Goal: Check status: Check status

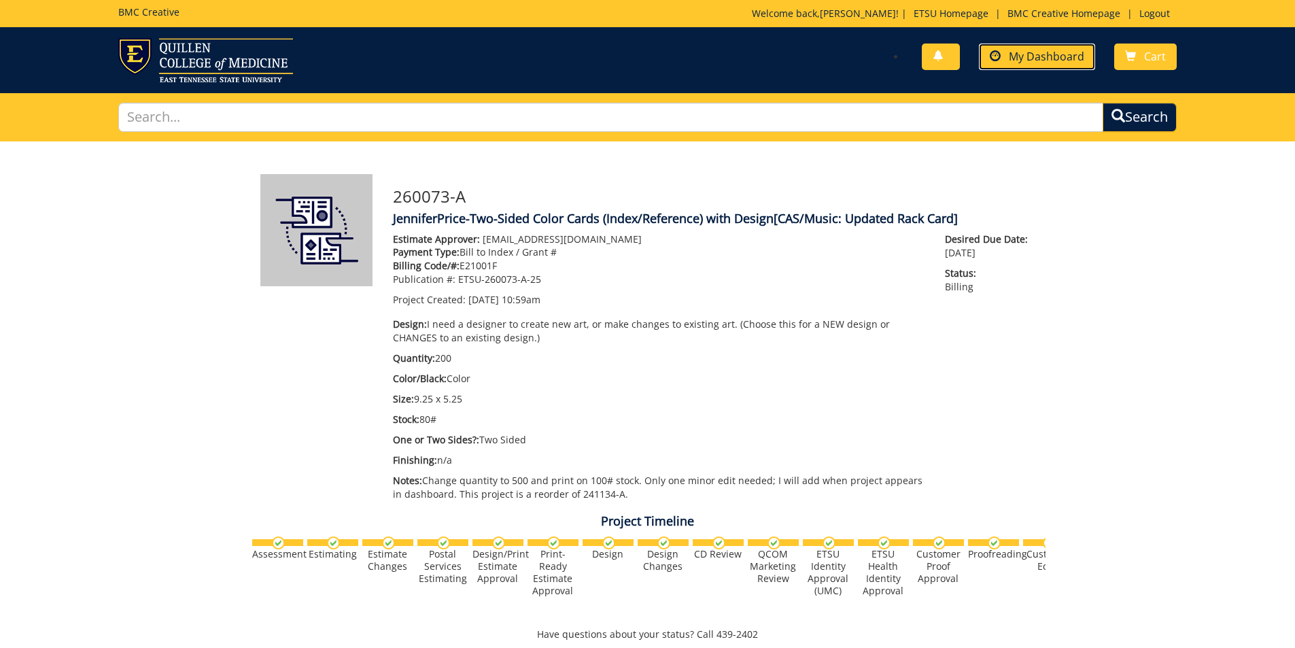
click at [1047, 55] on span "My Dashboard" at bounding box center [1046, 56] width 75 height 15
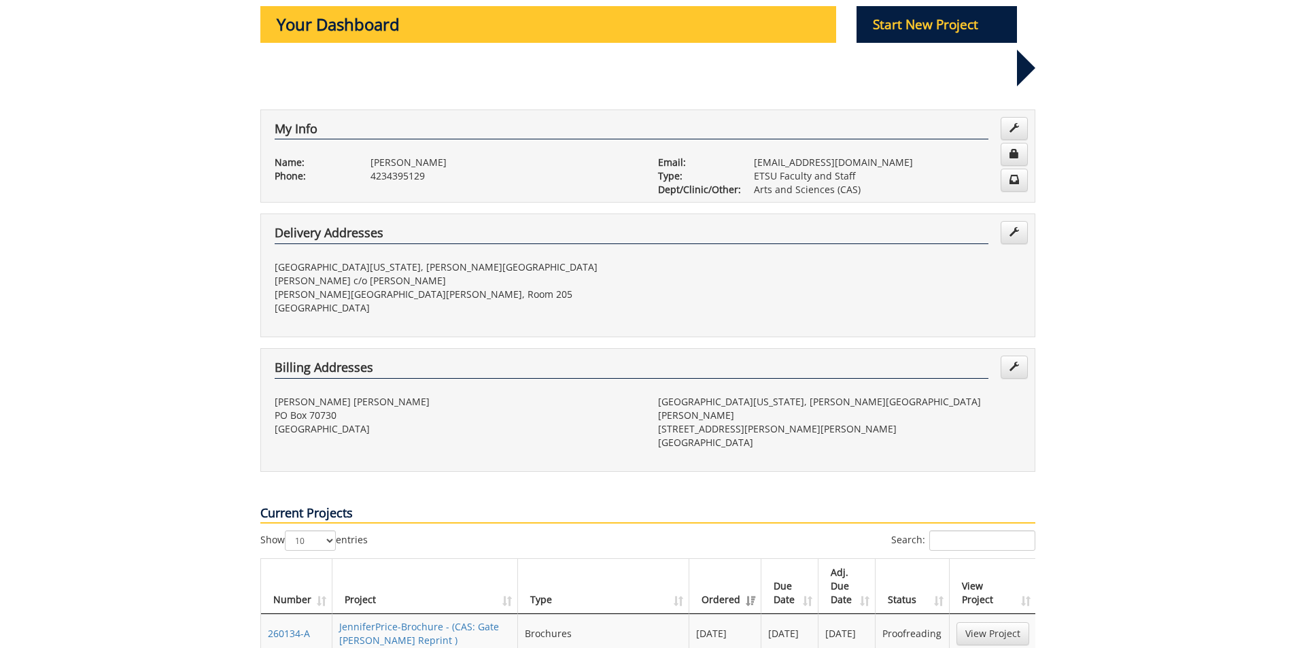
scroll to position [272, 0]
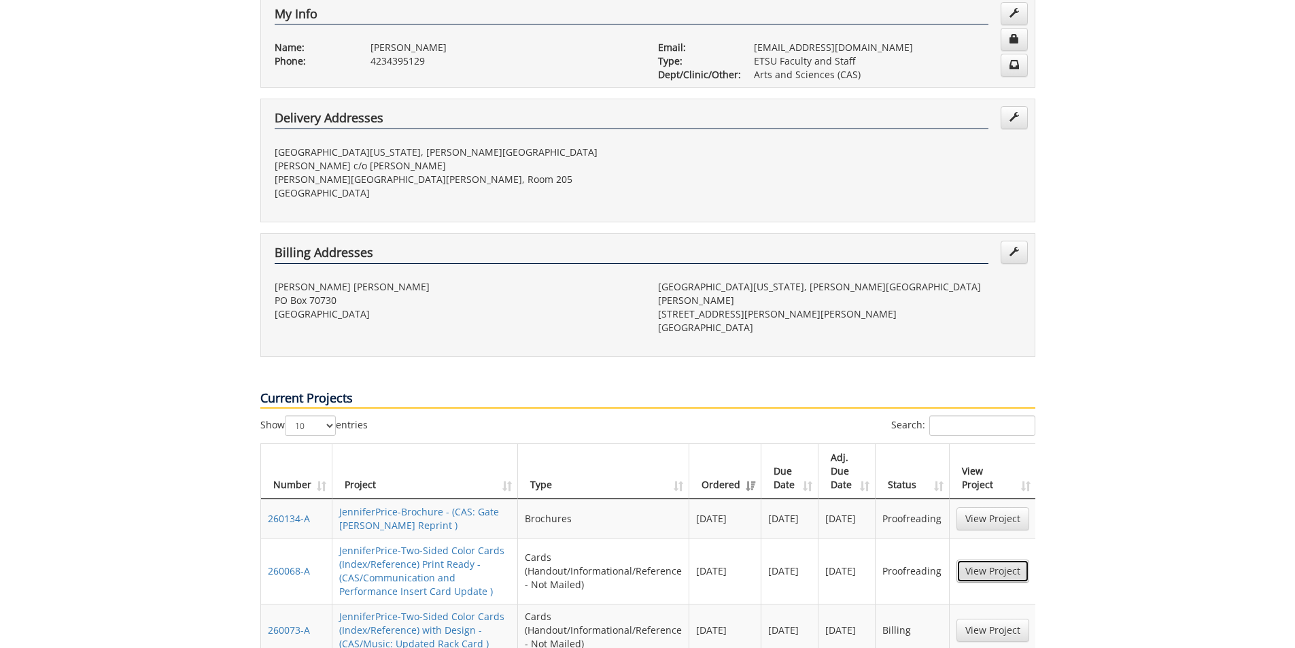
click at [994, 559] on link "View Project" at bounding box center [992, 570] width 73 height 23
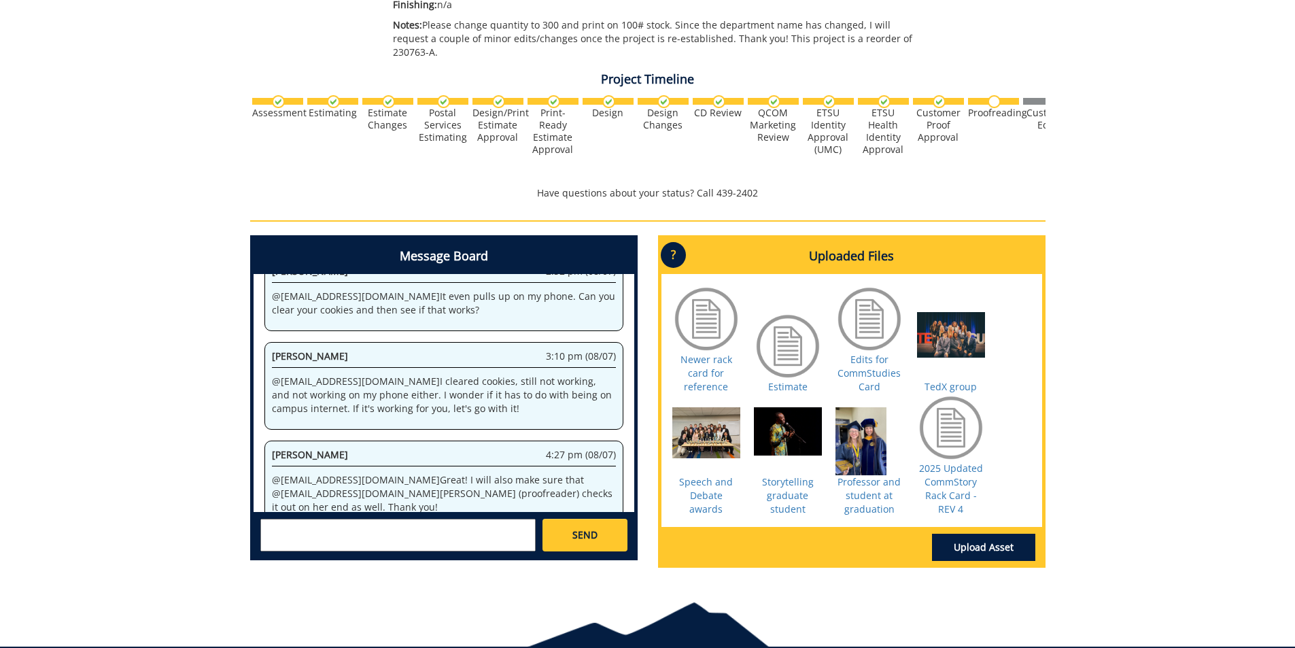
scroll to position [476, 0]
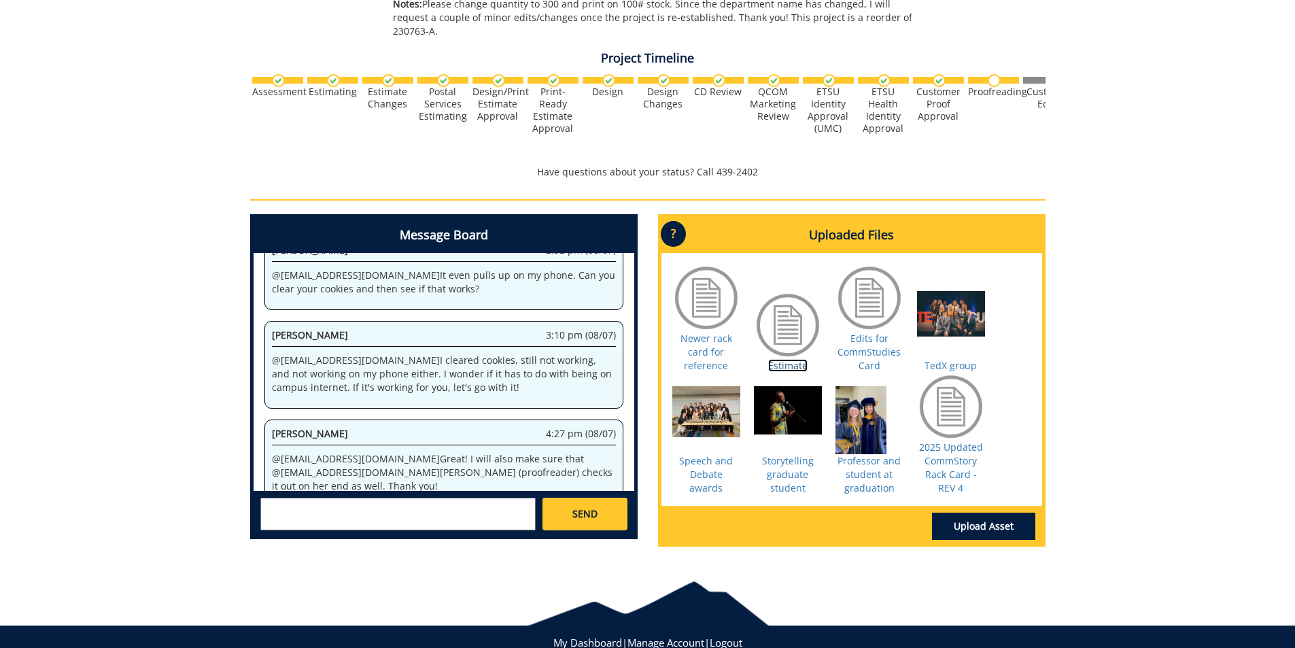
click at [794, 359] on link "Estimate" at bounding box center [787, 365] width 39 height 13
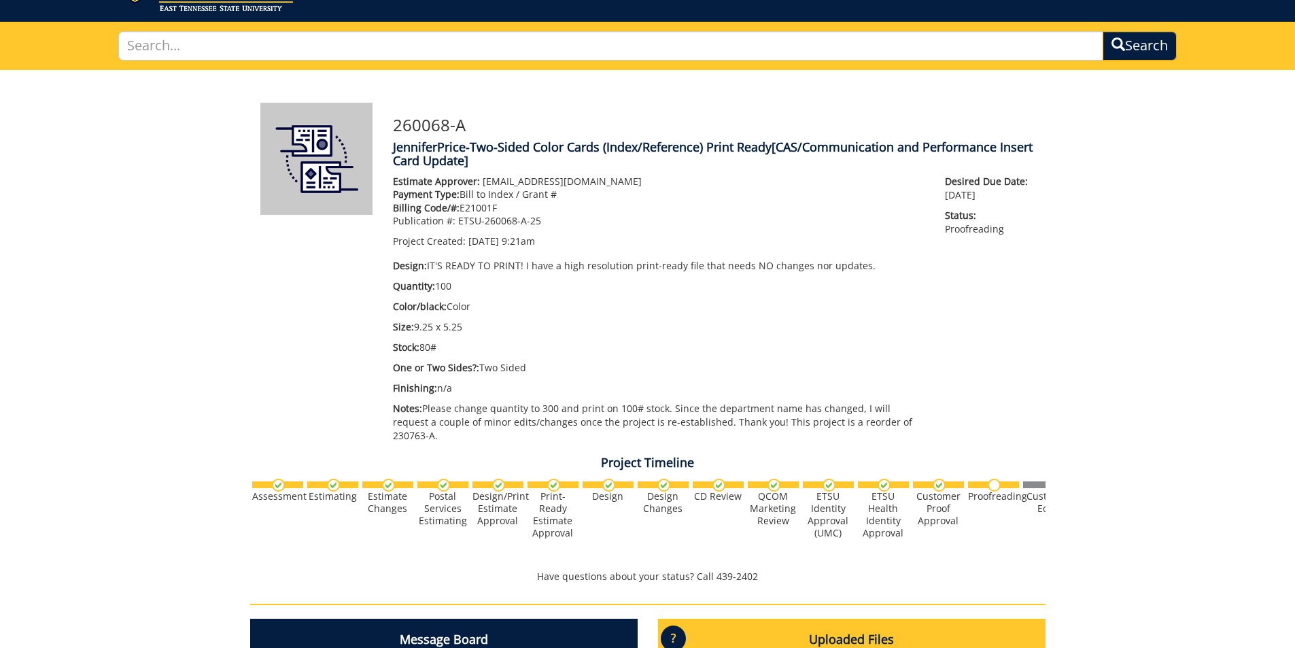
scroll to position [0, 0]
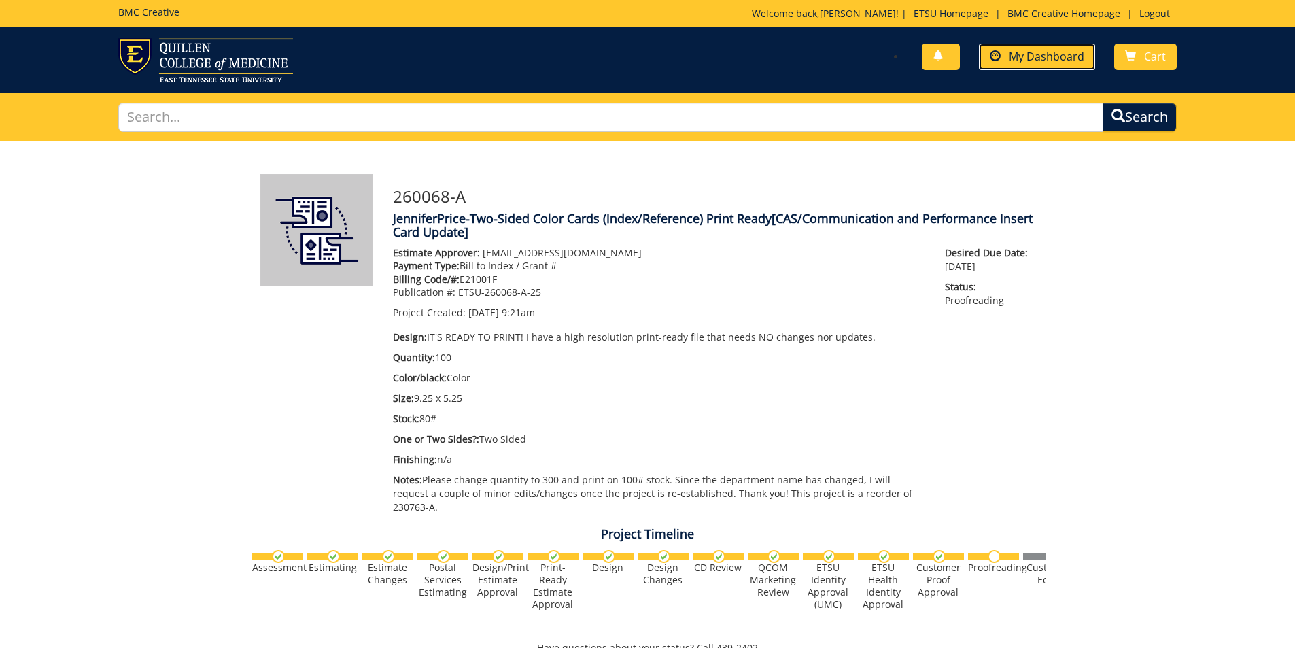
click at [1032, 67] on link "My Dashboard" at bounding box center [1037, 56] width 116 height 27
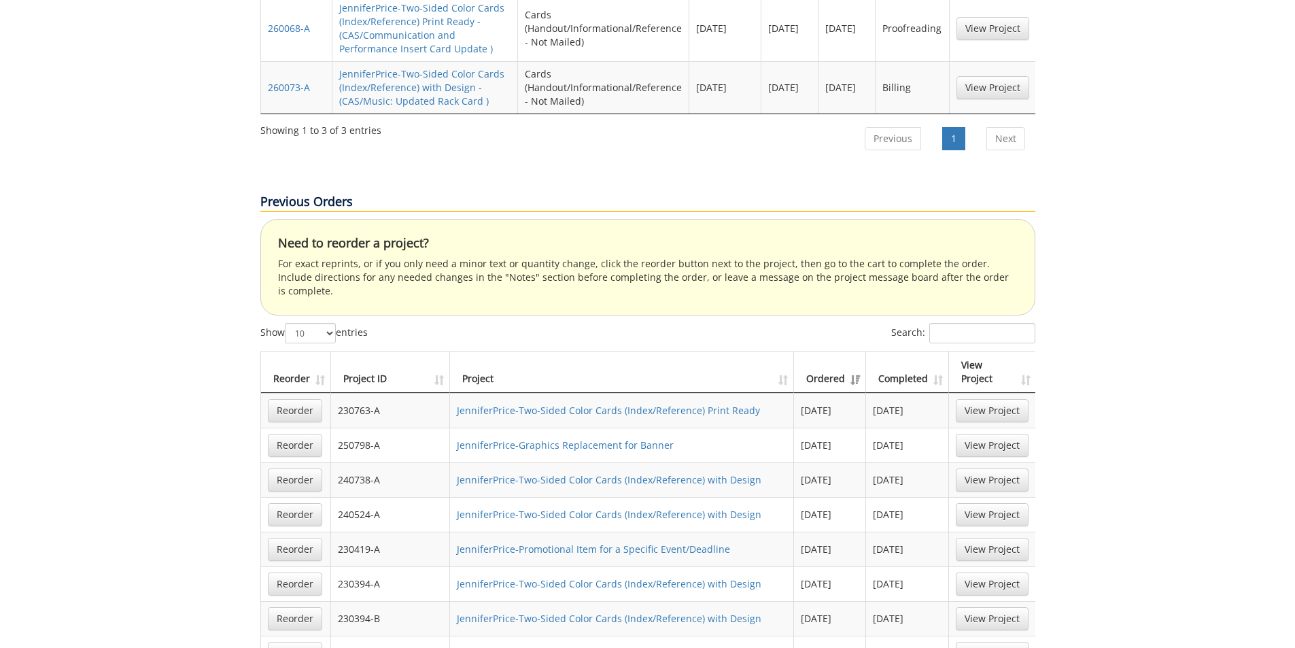
scroll to position [816, 0]
click at [967, 321] on input "Search:" at bounding box center [982, 331] width 106 height 20
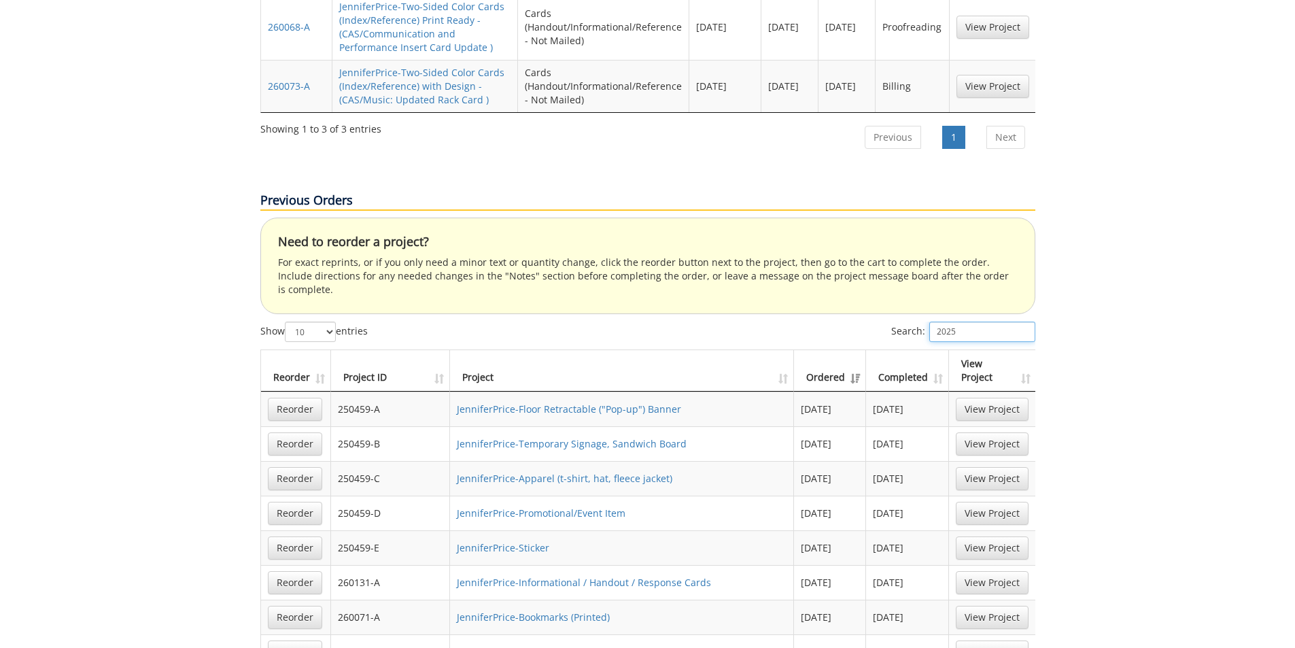
type input "2025"
click at [933, 350] on th "Completed" at bounding box center [907, 370] width 83 height 41
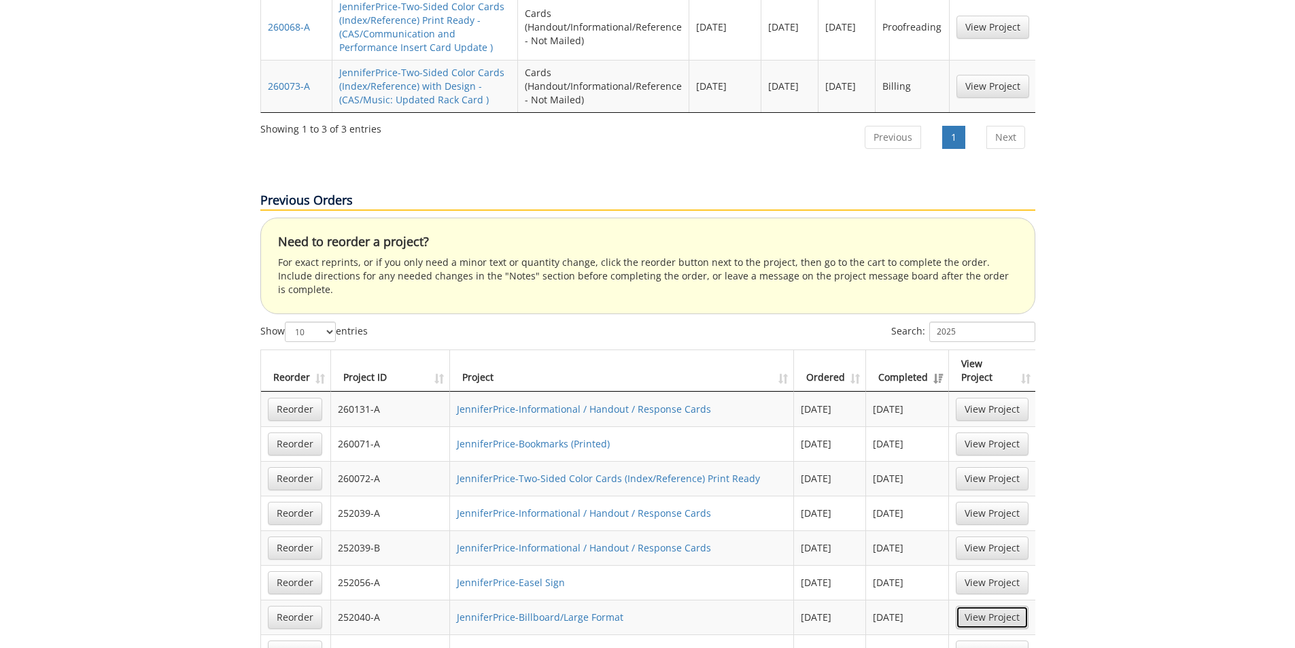
click at [1006, 606] on link "View Project" at bounding box center [992, 617] width 73 height 23
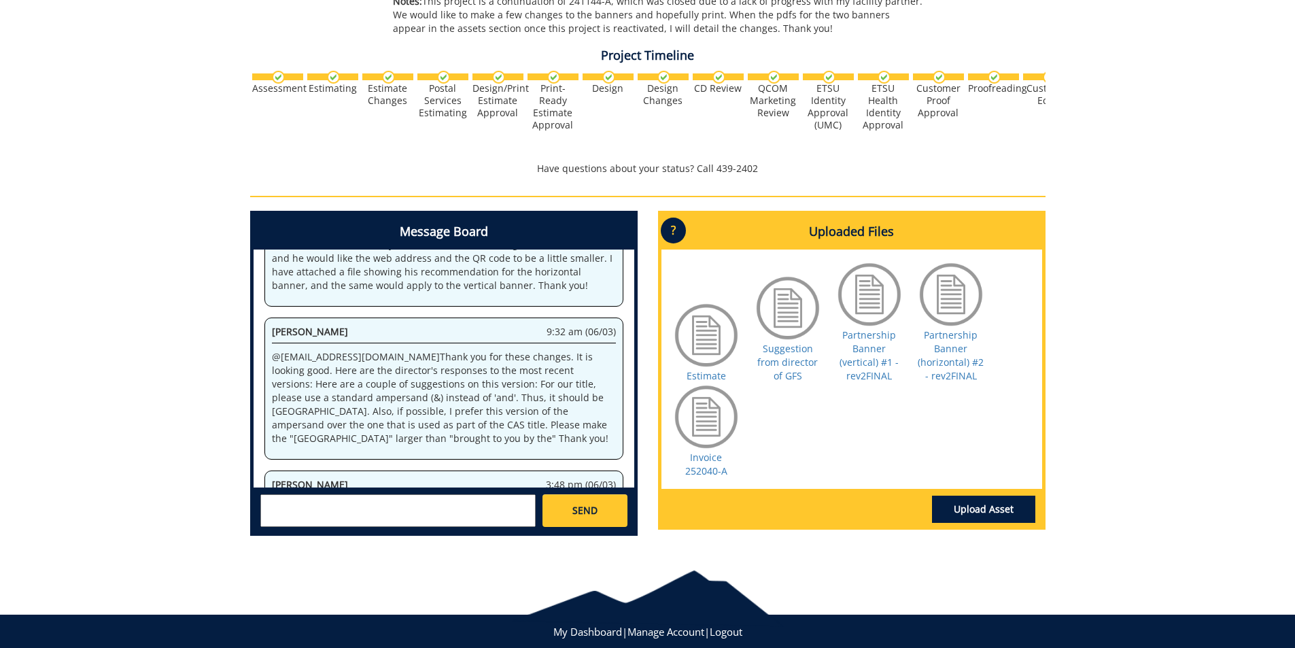
scroll to position [408, 0]
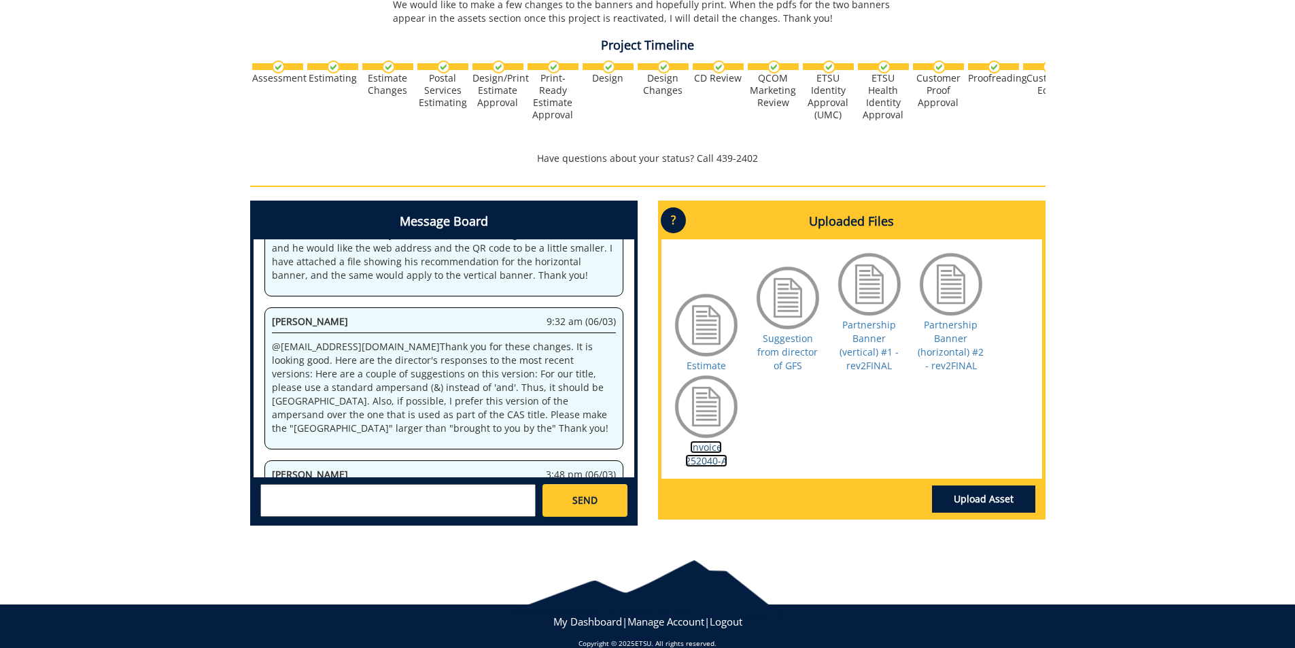
click at [704, 451] on link "Invoice 252040-A" at bounding box center [706, 453] width 42 height 27
